Goal: Information Seeking & Learning: Learn about a topic

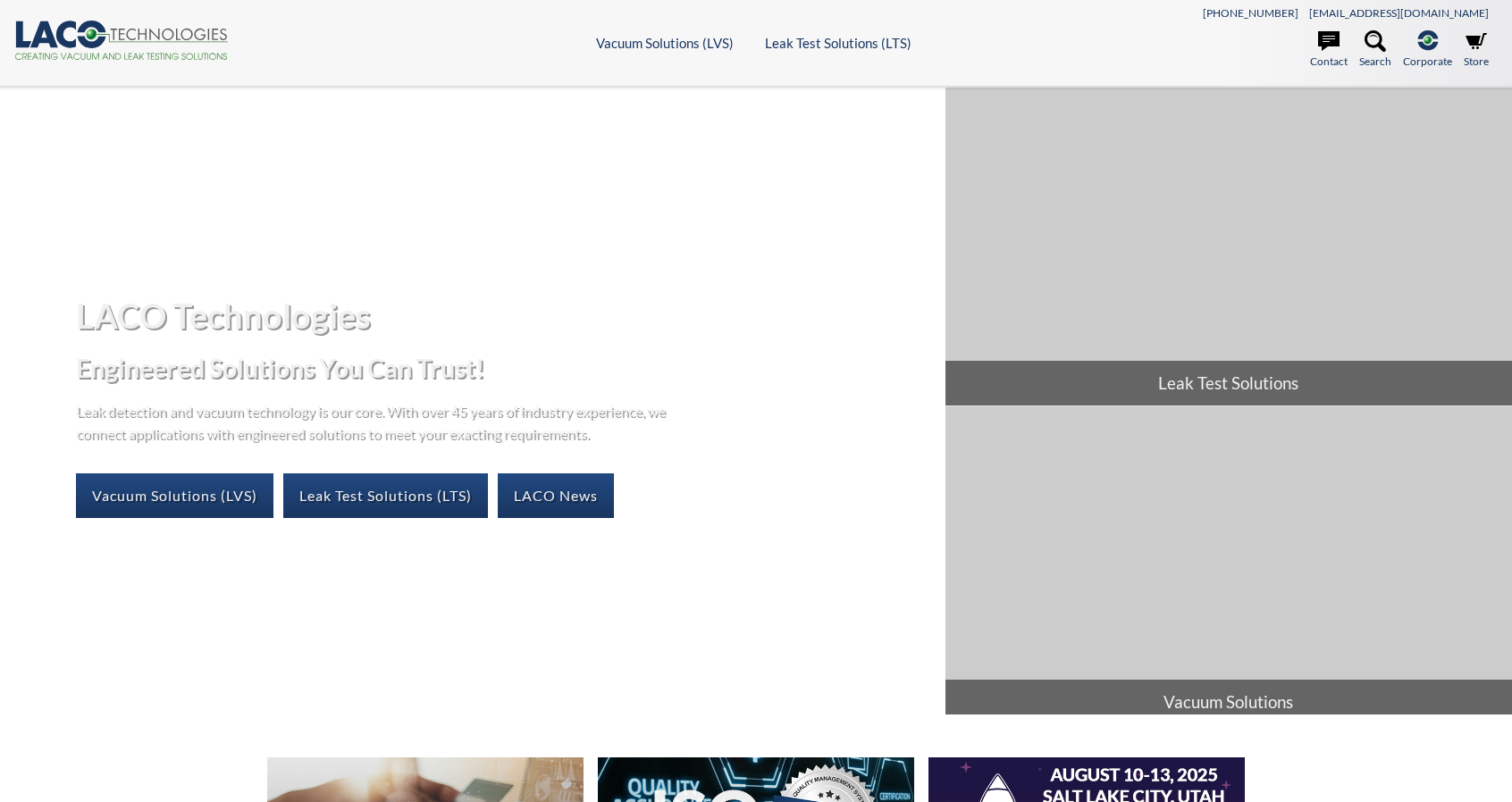
select select "Language Translate Widget"
drag, startPoint x: 0, startPoint y: 0, endPoint x: 551, endPoint y: 497, distance: 742.0
click at [551, 497] on link "LACO News" at bounding box center [556, 495] width 116 height 45
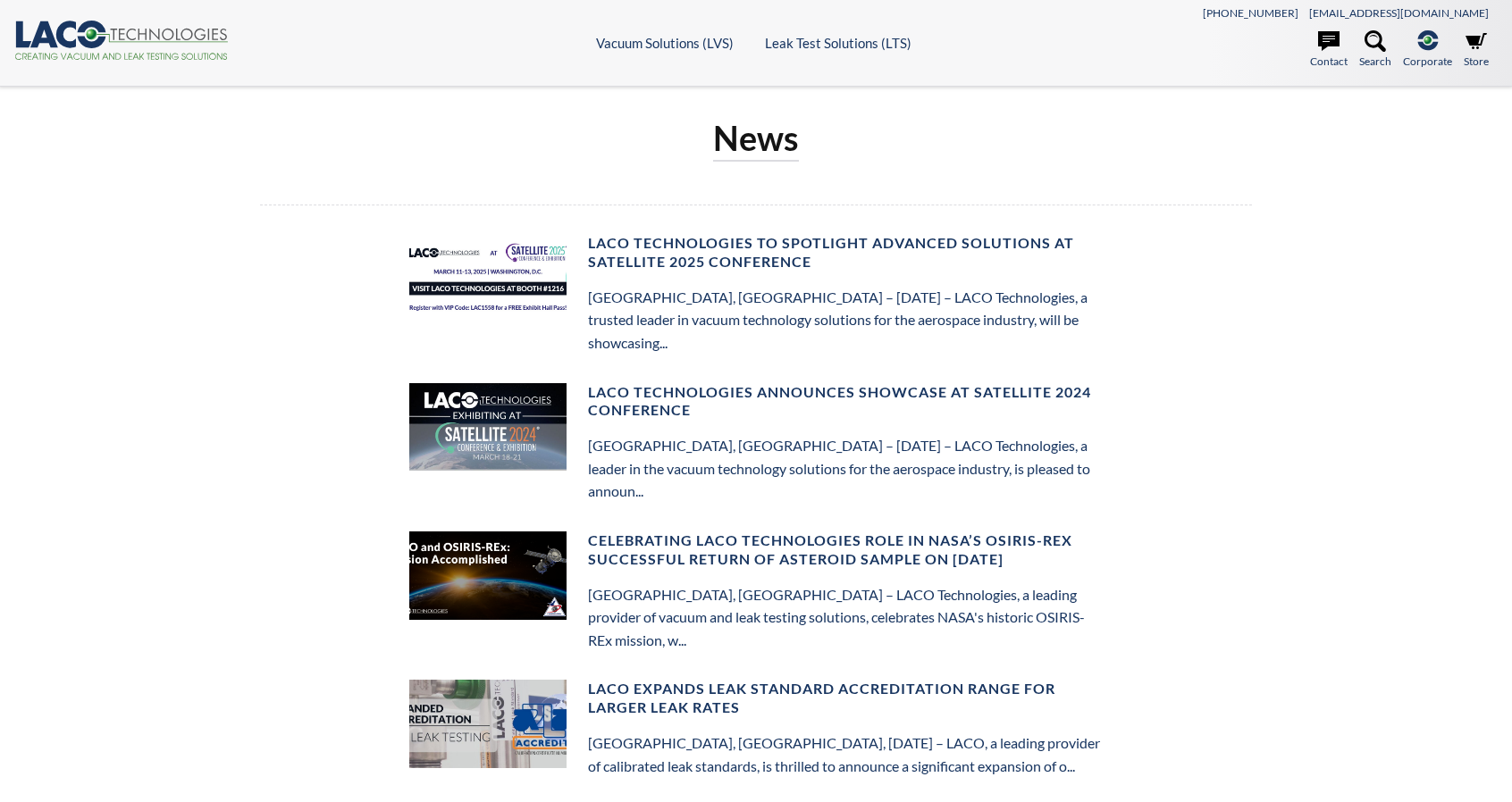
select select "Language Translate Widget"
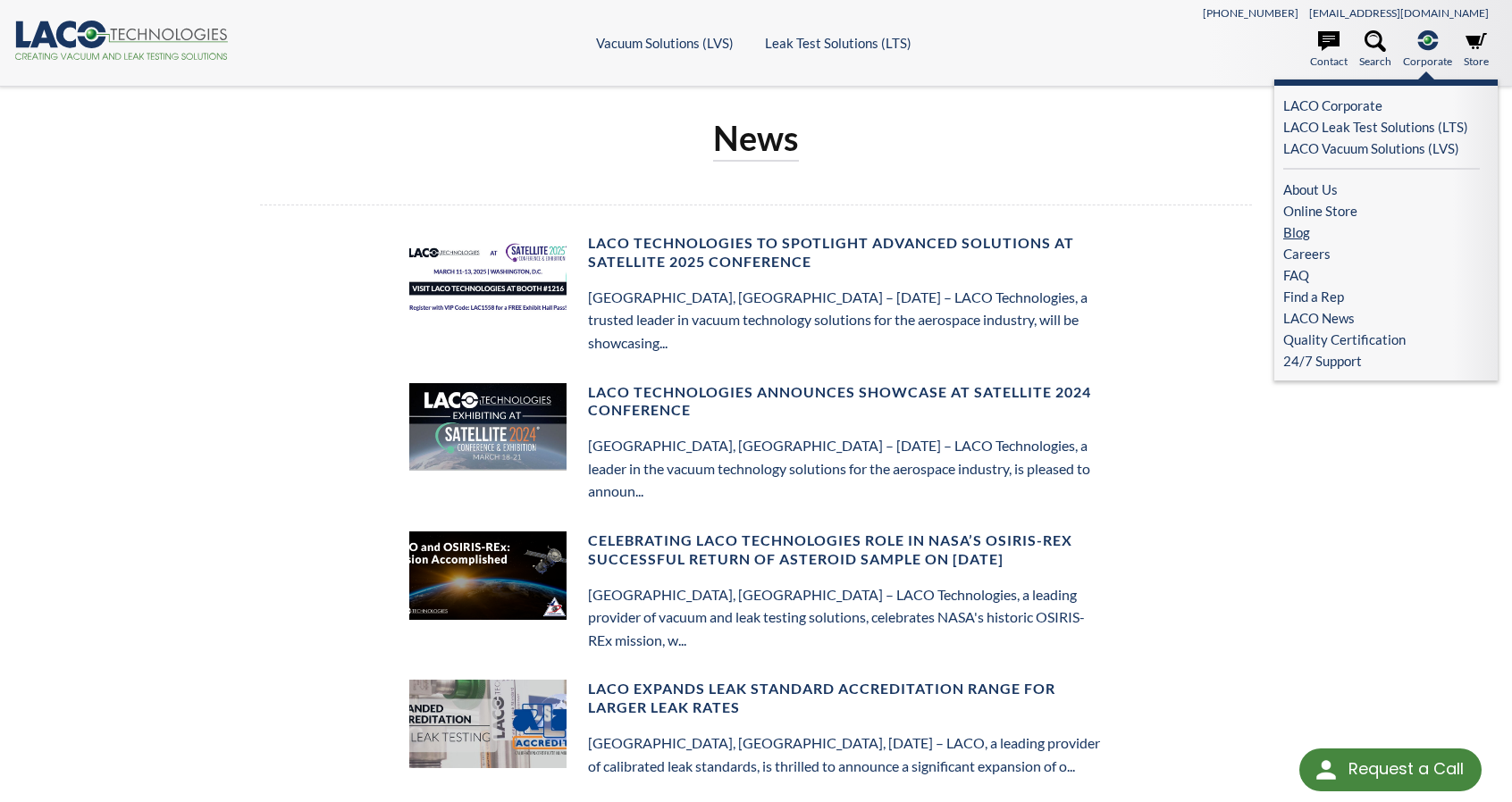
click at [1291, 236] on link "Blog" at bounding box center [1381, 232] width 196 height 21
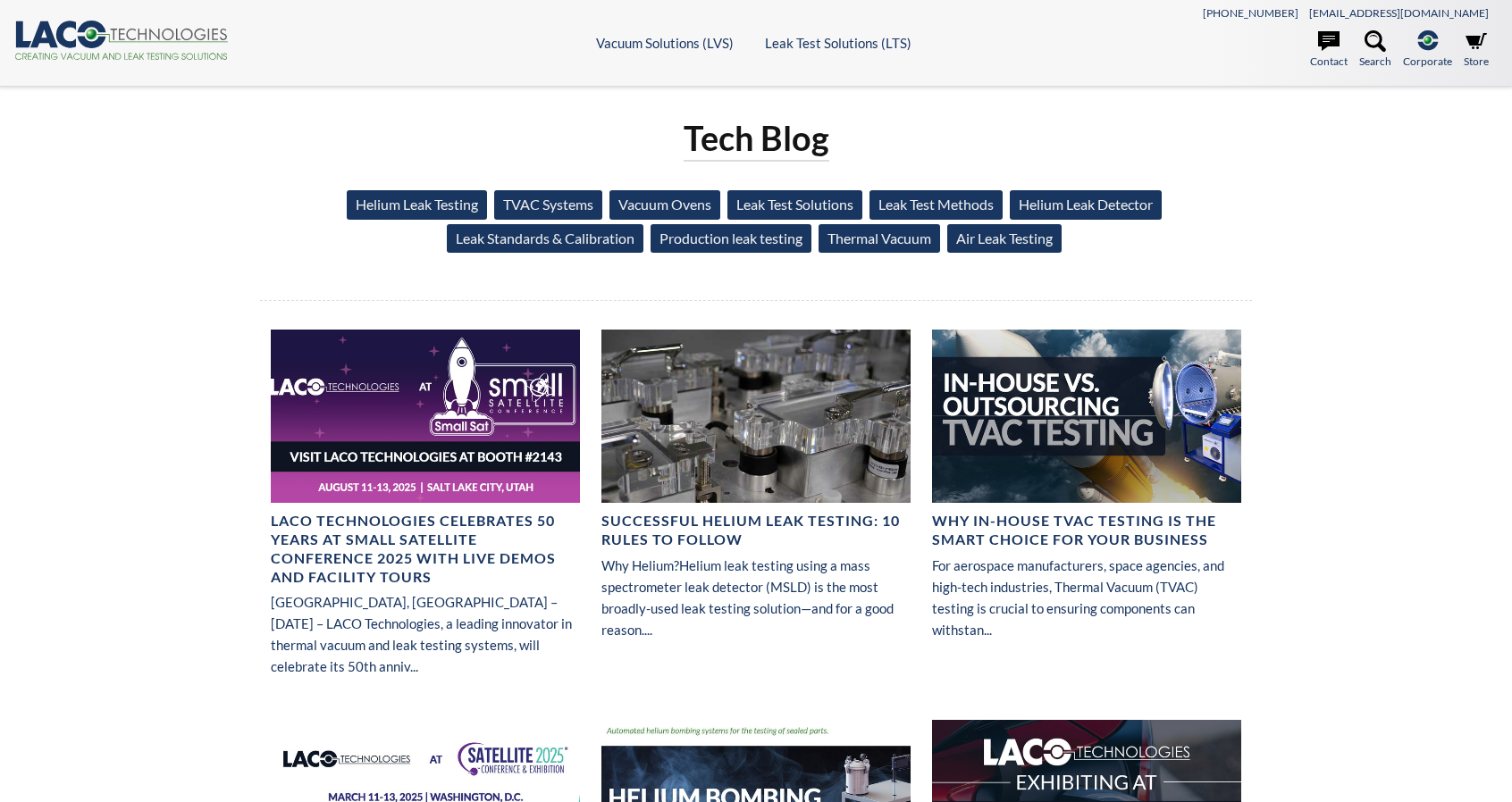
select select "Language Translate Widget"
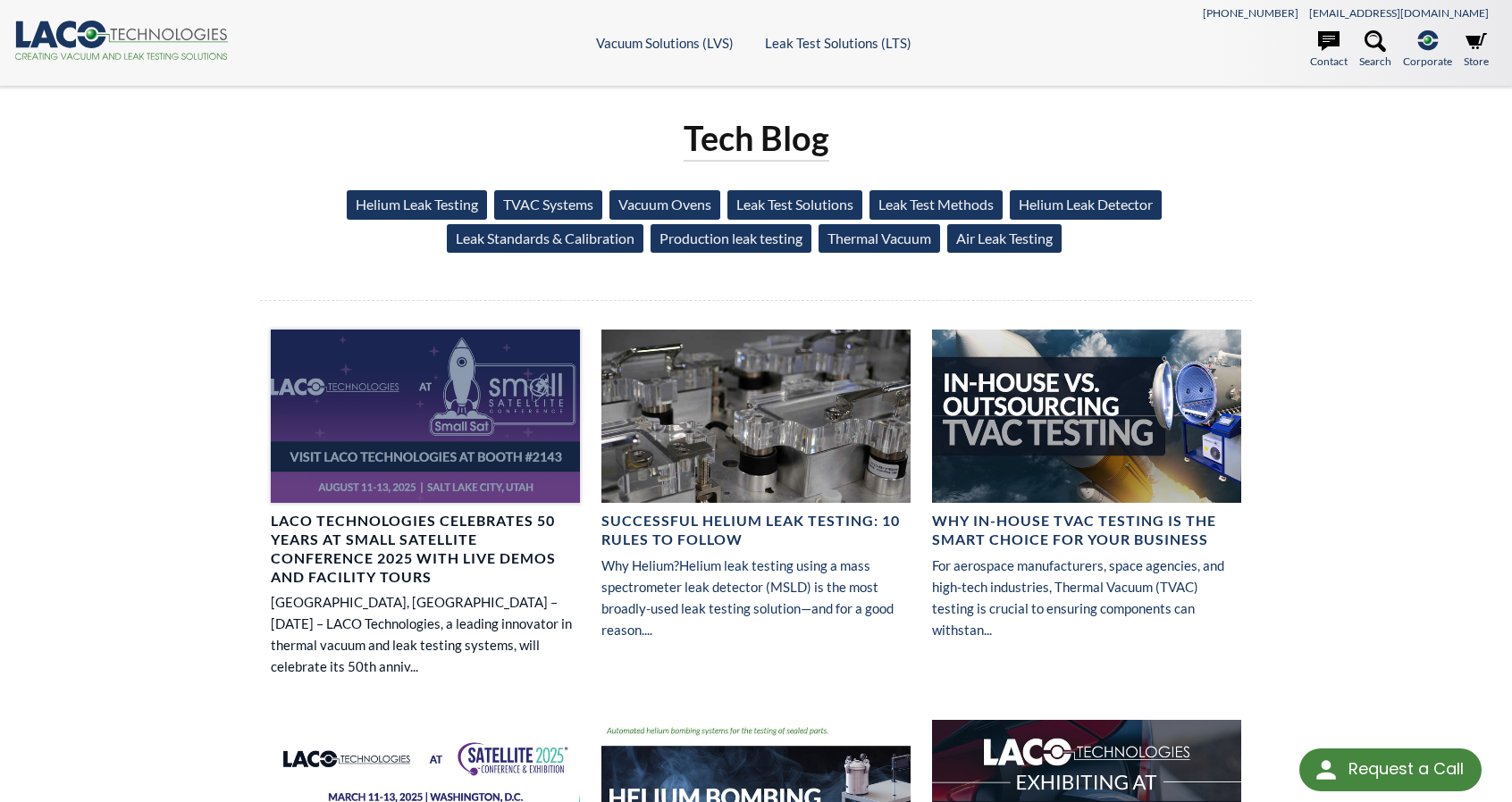
click at [419, 517] on h4 "LACO Technologies Celebrates 50 Years at Small Satellite Conference 2025 with L…" at bounding box center [425, 548] width 309 height 74
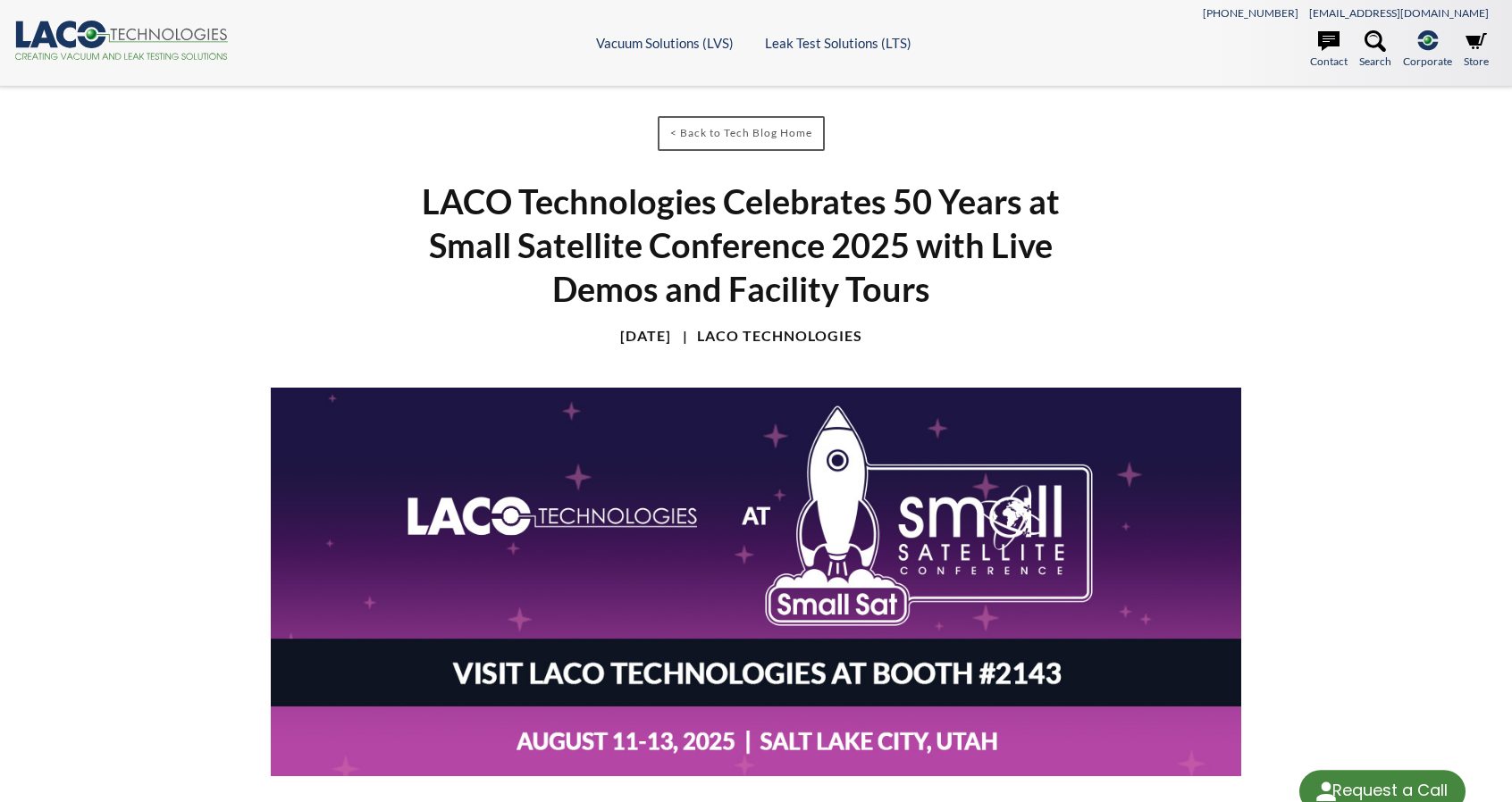
select select "Language Translate Widget"
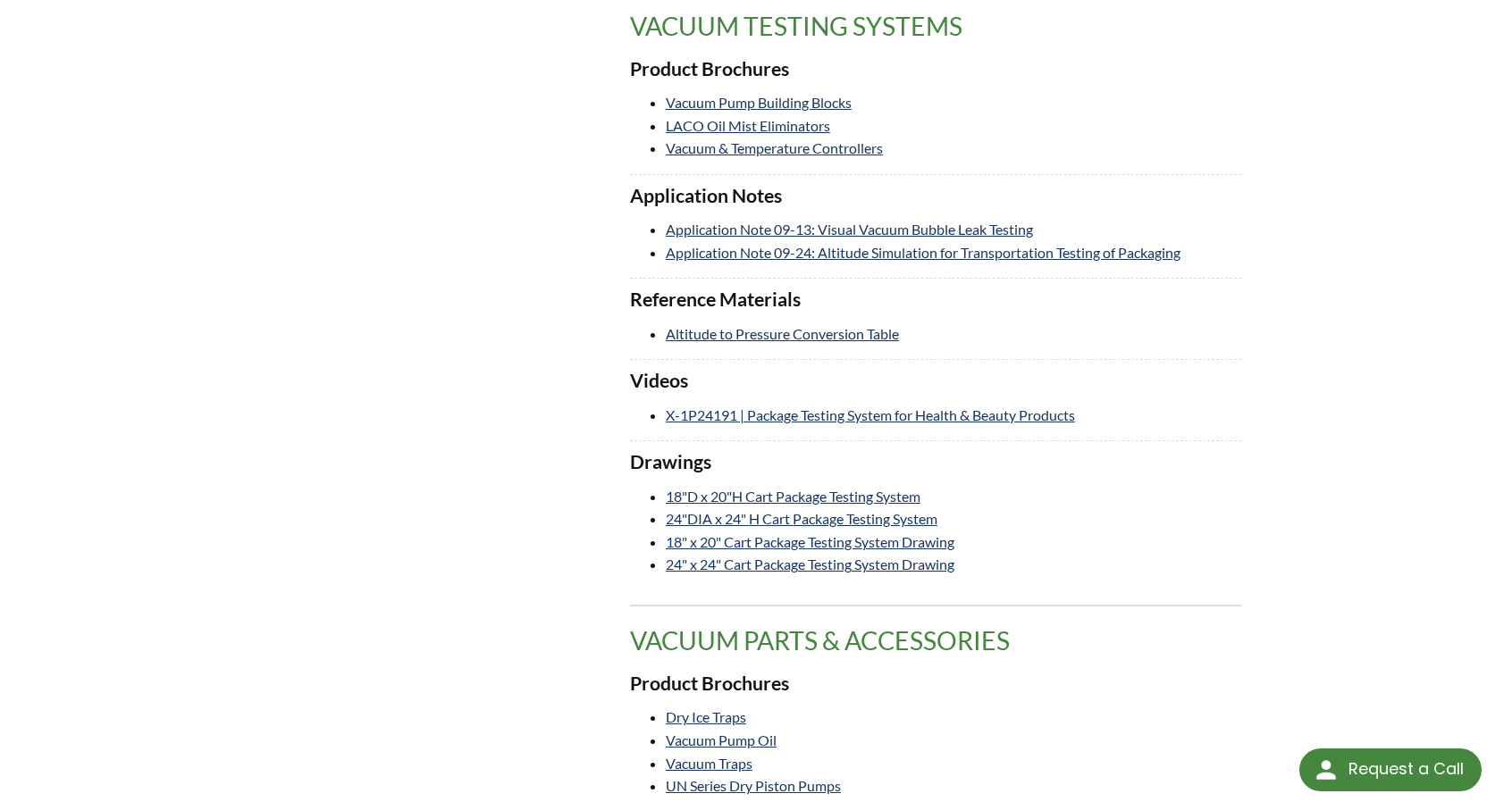
scroll to position [2148, 0]
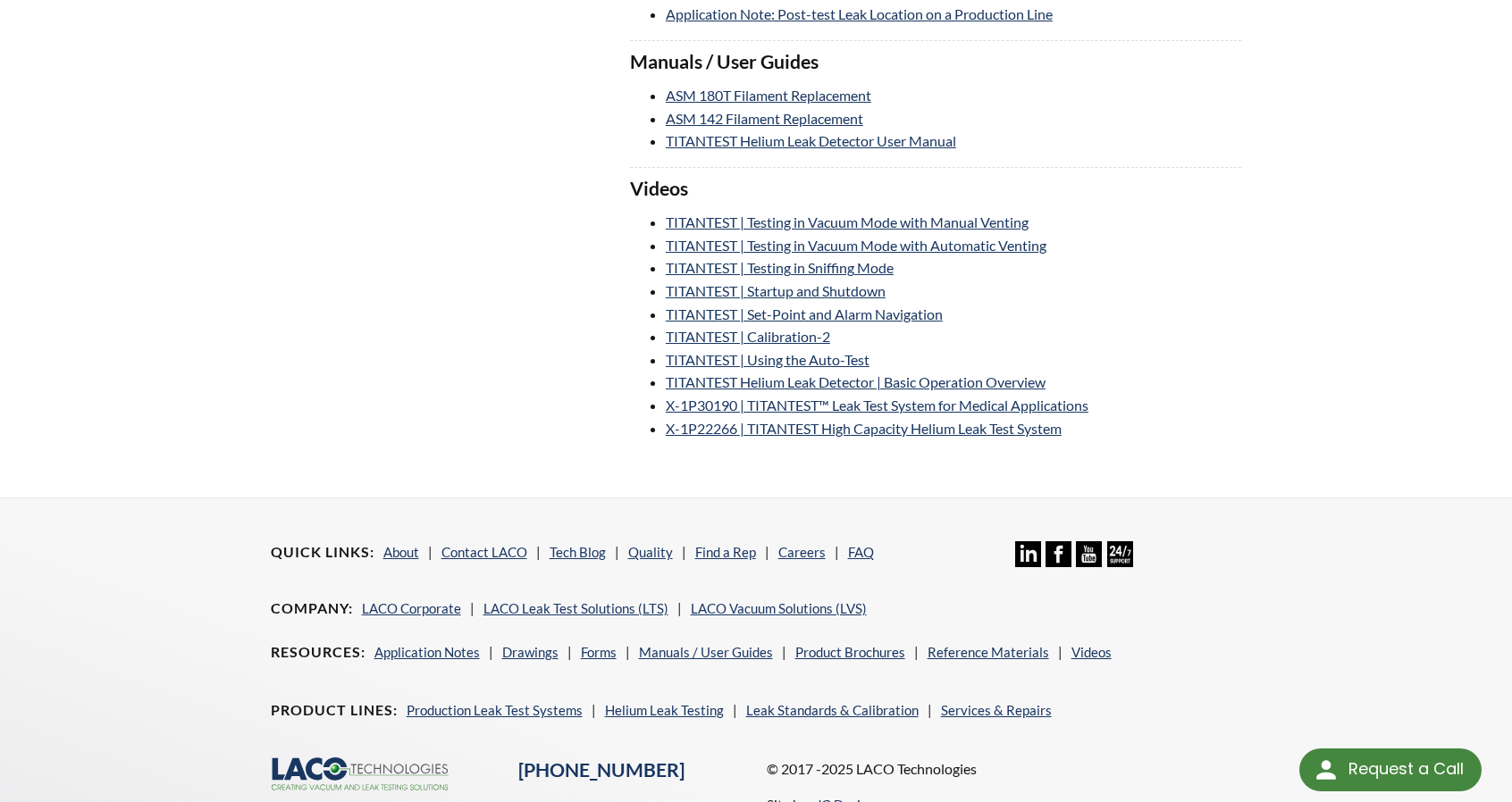
scroll to position [3969, 0]
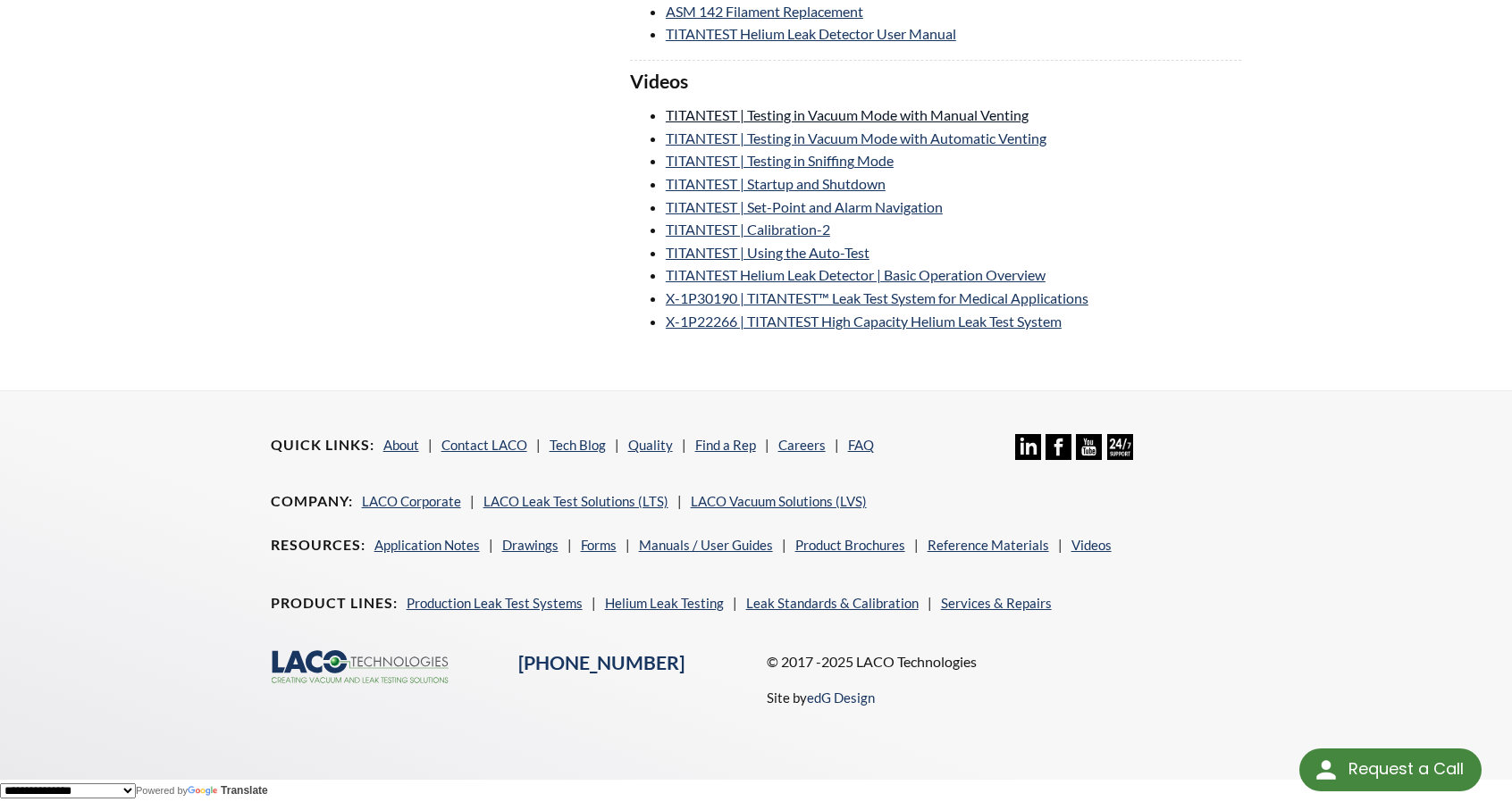
click at [800, 119] on link "TITANTEST | Testing in Vacuum Mode with Manual Venting" at bounding box center [847, 115] width 363 height 17
